Goal: Check status: Check status

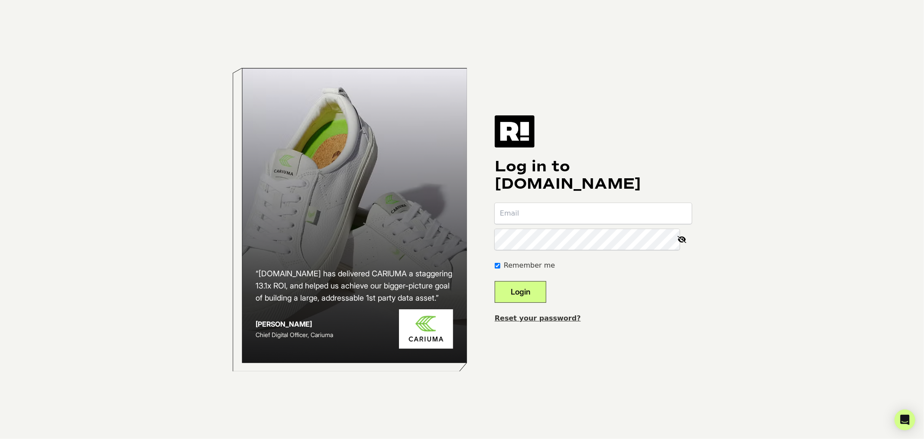
type input "mwhalen@lamplight.com"
click at [530, 293] on button "Login" at bounding box center [521, 292] width 52 height 22
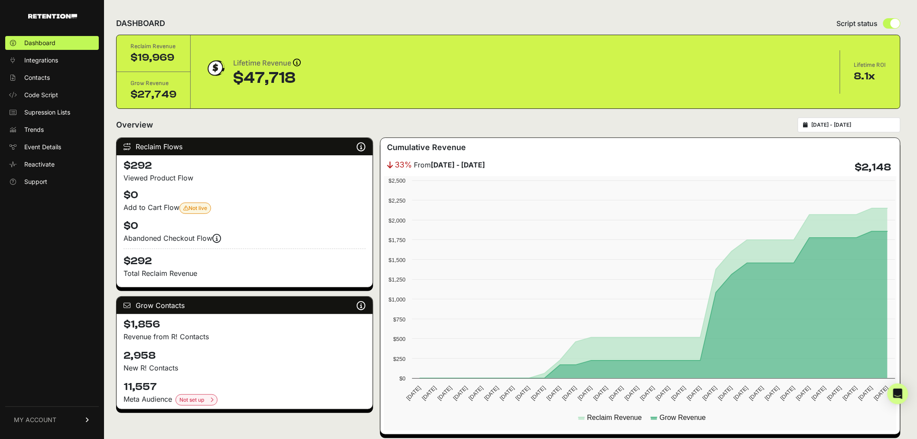
click at [824, 120] on div "[DATE] - [DATE]" at bounding box center [849, 124] width 103 height 15
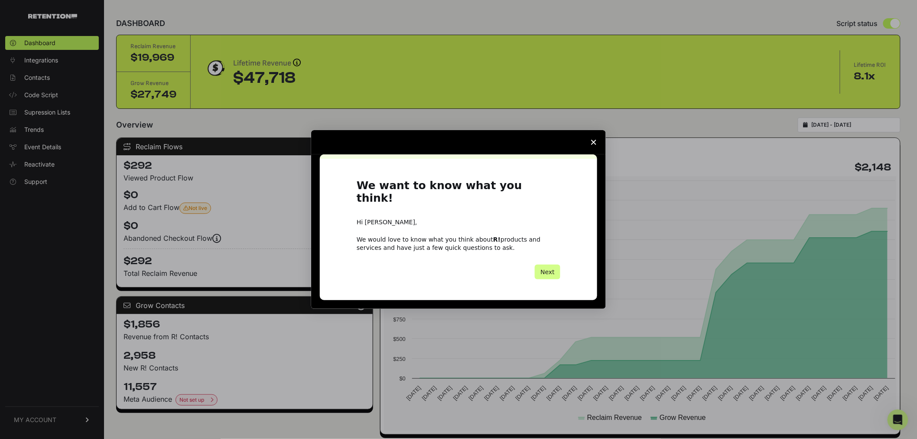
click at [589, 146] on span "Close survey" at bounding box center [594, 142] width 24 height 24
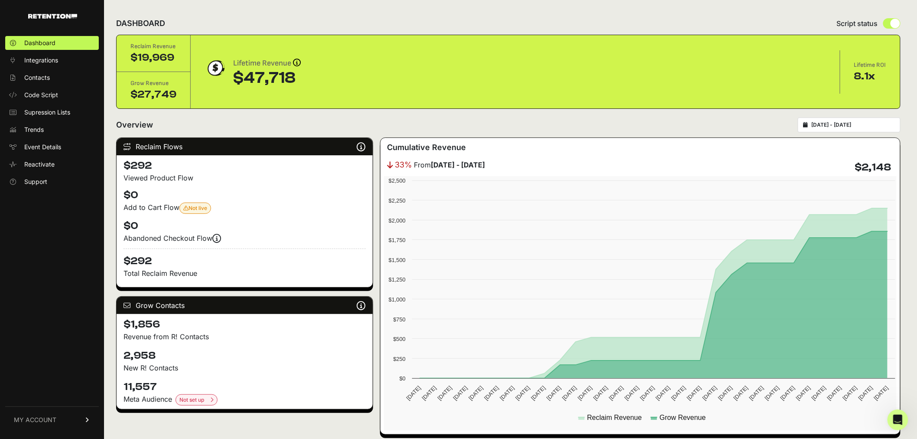
click at [835, 120] on div "[DATE] - [DATE]" at bounding box center [849, 124] width 103 height 15
click at [808, 124] on icon at bounding box center [805, 124] width 5 height 5
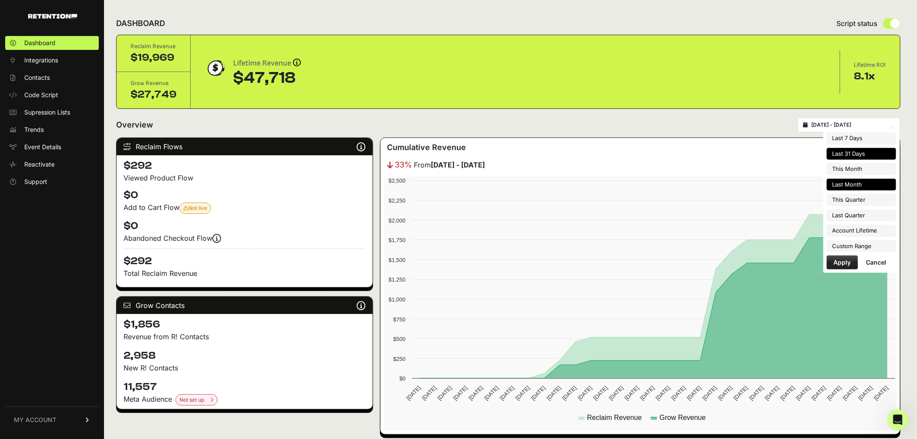
click at [839, 188] on li "Last Month" at bounding box center [861, 185] width 69 height 12
type input "[DATE] - [DATE]"
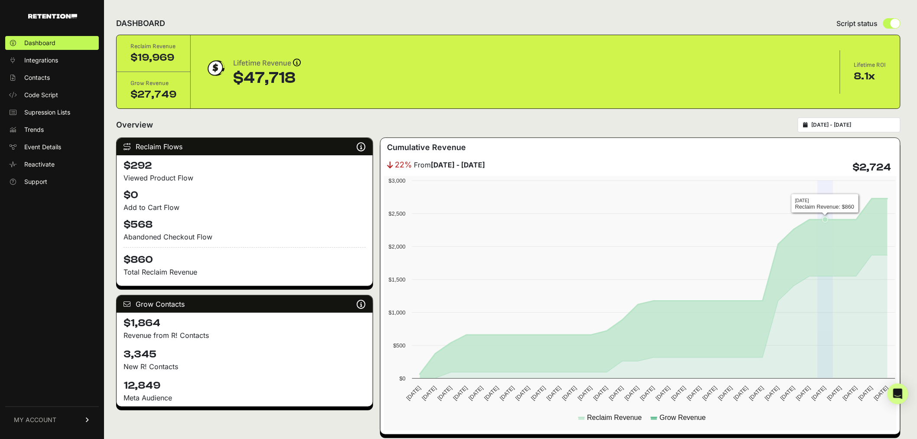
scroll to position [48, 0]
